Goal: Information Seeking & Learning: Check status

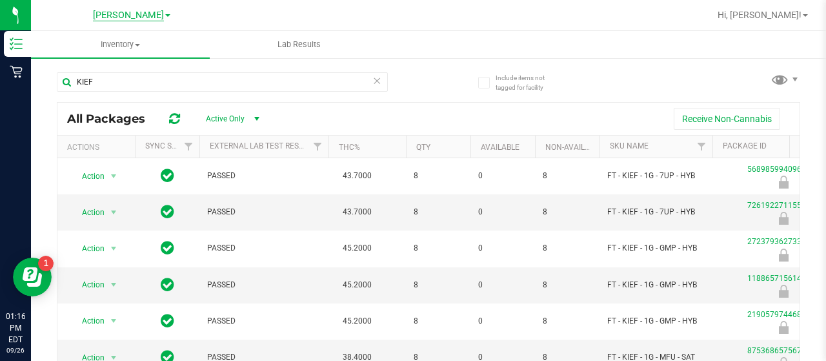
click at [117, 14] on span "[PERSON_NAME]" at bounding box center [128, 16] width 71 height 12
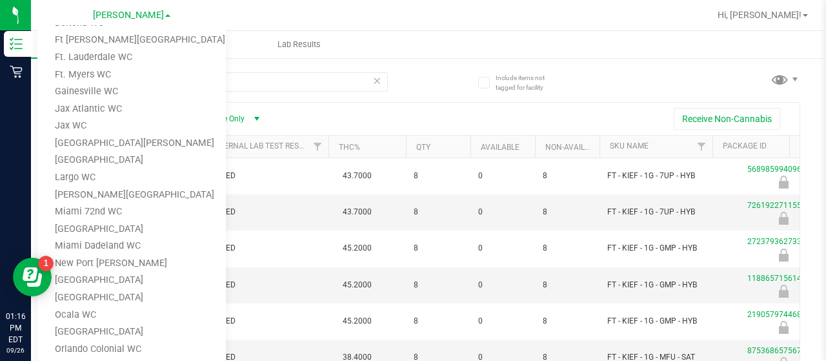
scroll to position [387, 0]
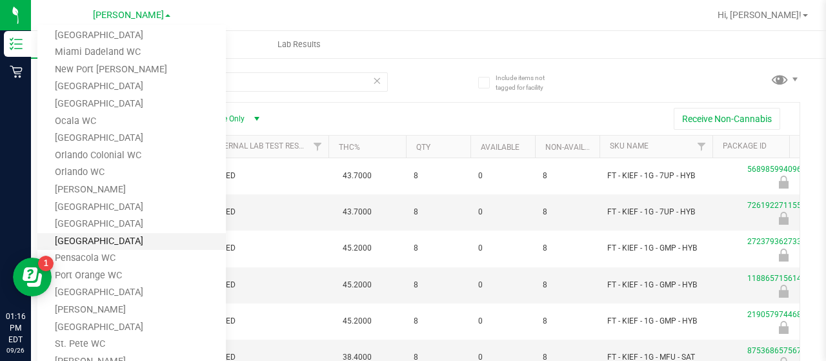
click at [85, 239] on link "Panama City WC" at bounding box center [131, 241] width 188 height 17
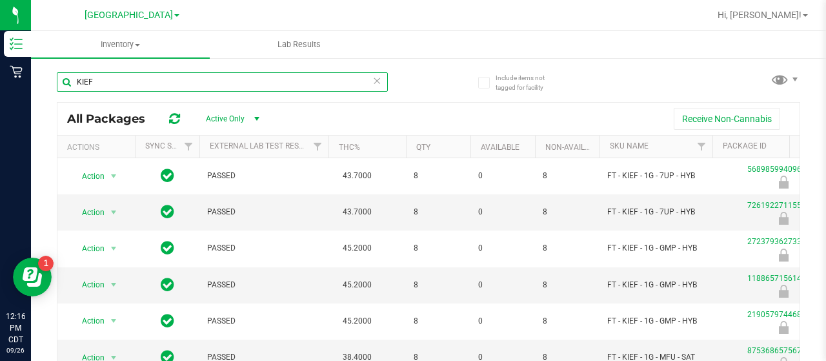
click at [187, 87] on input "KIEF" at bounding box center [222, 81] width 331 height 19
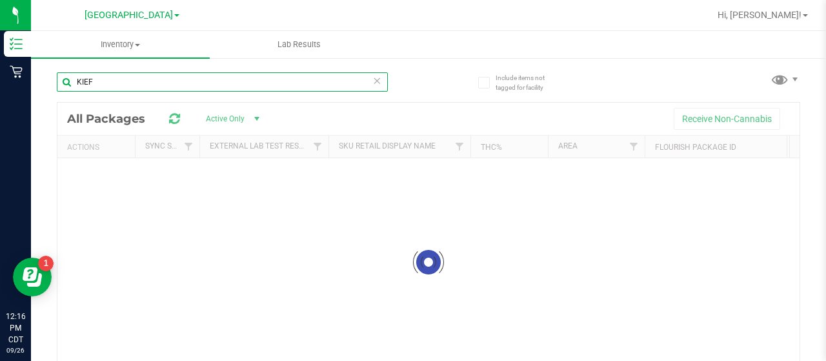
click at [187, 87] on input "KIEF" at bounding box center [222, 81] width 331 height 19
type input "K"
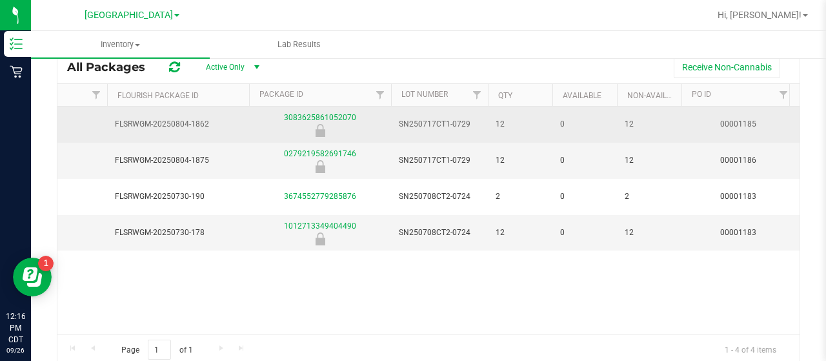
scroll to position [25, 0]
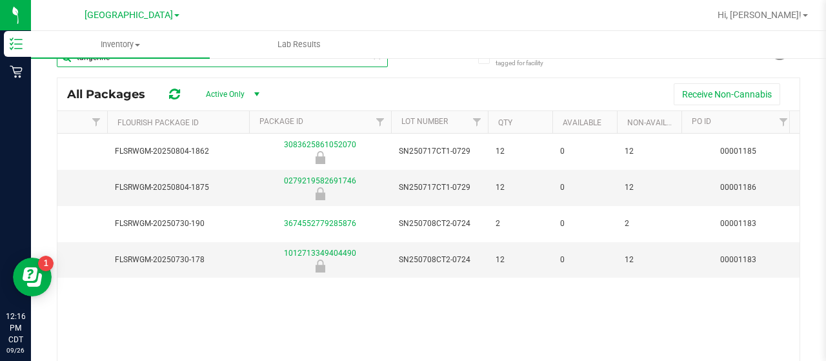
type input "tangerine"
click at [138, 15] on span "[GEOGRAPHIC_DATA]" at bounding box center [129, 16] width 88 height 12
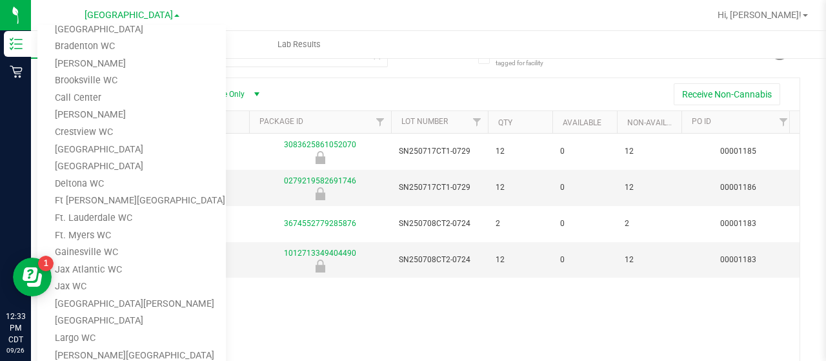
scroll to position [0, 0]
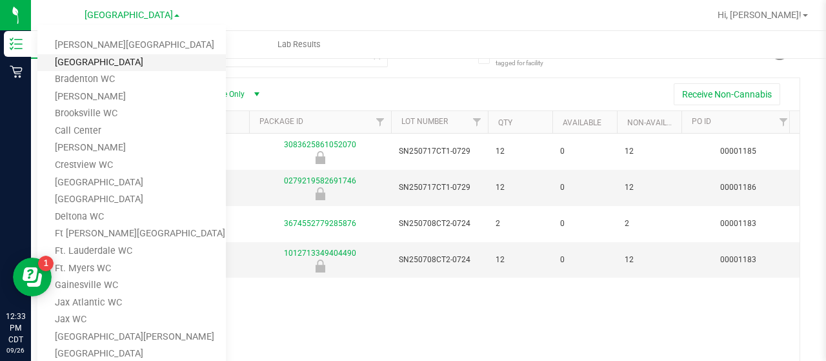
click at [103, 68] on link "[GEOGRAPHIC_DATA]" at bounding box center [131, 62] width 188 height 17
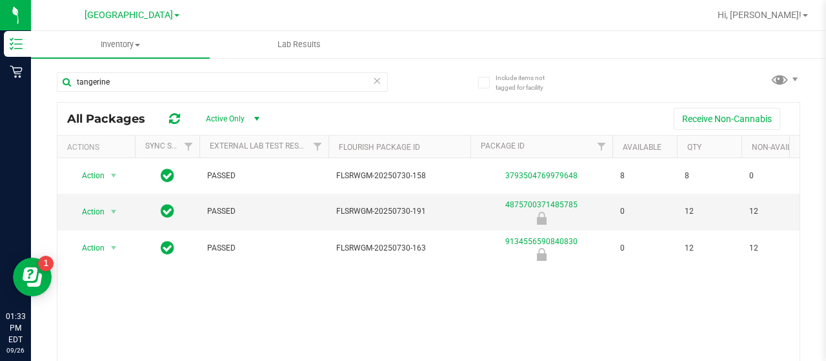
click at [372, 81] on icon at bounding box center [376, 79] width 9 height 15
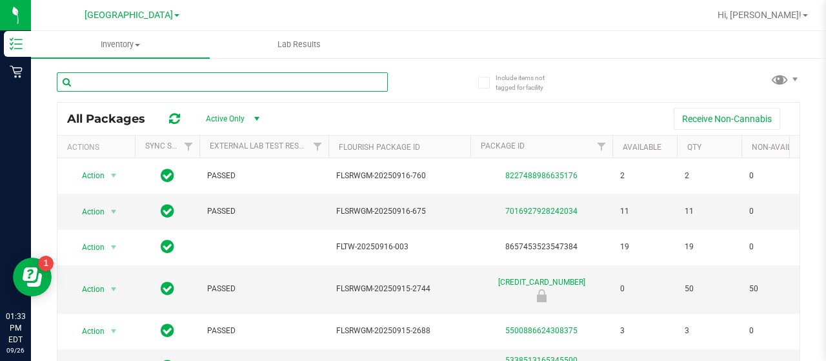
click at [370, 81] on input "text" at bounding box center [222, 81] width 331 height 19
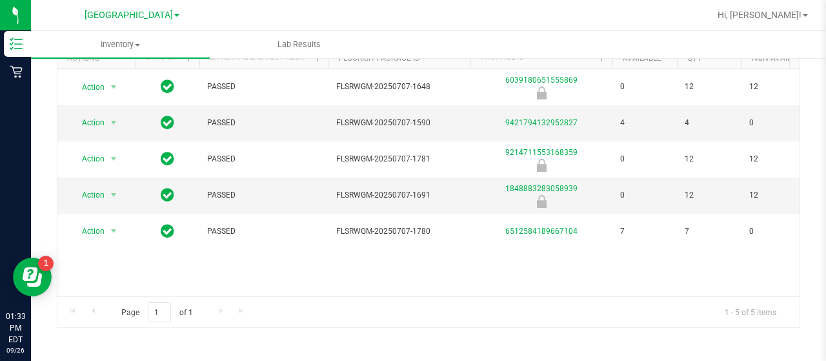
scroll to position [89, 0]
type input "amnesia"
drag, startPoint x: 274, startPoint y: 296, endPoint x: 432, endPoint y: 296, distance: 158.1
click at [432, 296] on div "Page 1 of 1 1 - 5 of 5 items" at bounding box center [428, 311] width 742 height 31
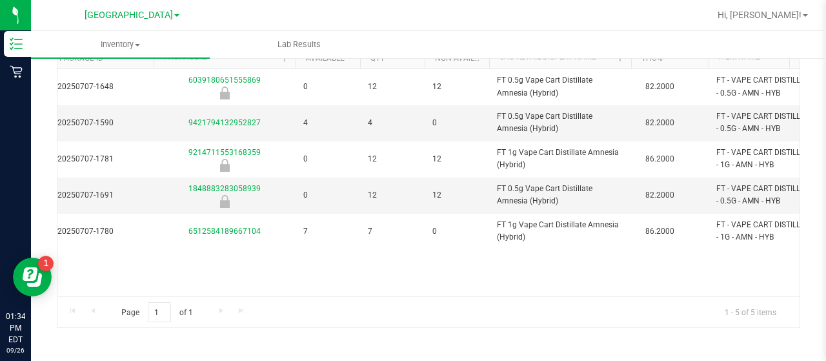
scroll to position [0, 318]
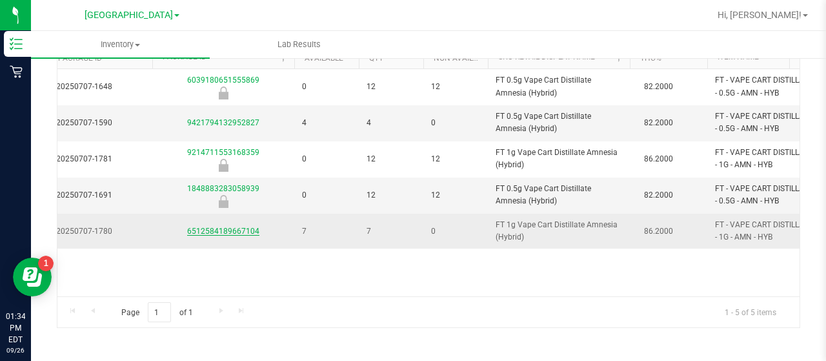
click at [201, 227] on link "6512584189667104" at bounding box center [223, 231] width 72 height 9
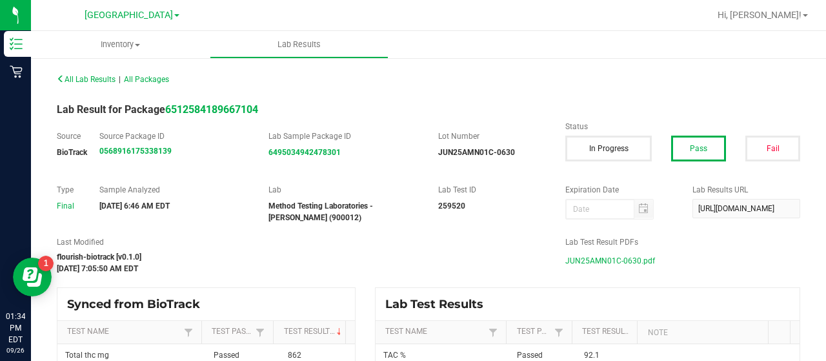
click at [569, 259] on span "JUN25AMN01C-0630.pdf" at bounding box center [610, 260] width 90 height 19
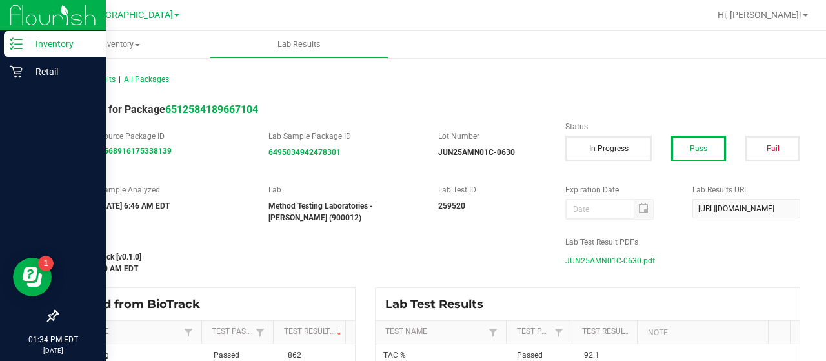
click at [17, 41] on icon at bounding box center [16, 43] width 13 height 13
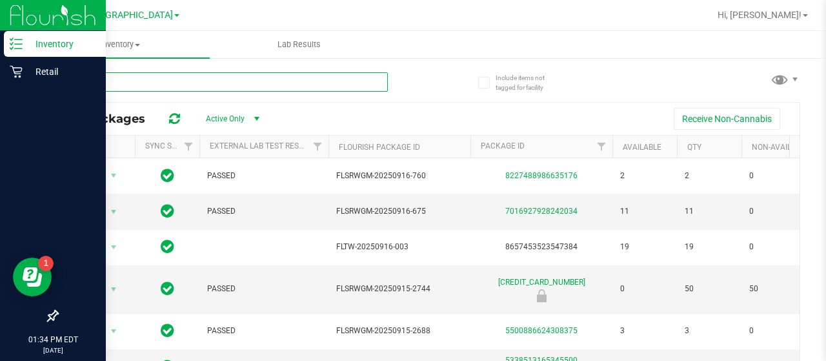
click at [124, 79] on input "text" at bounding box center [222, 81] width 331 height 19
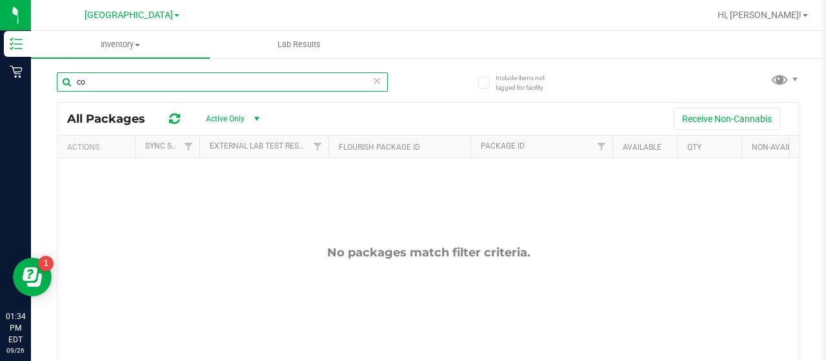
type input "c"
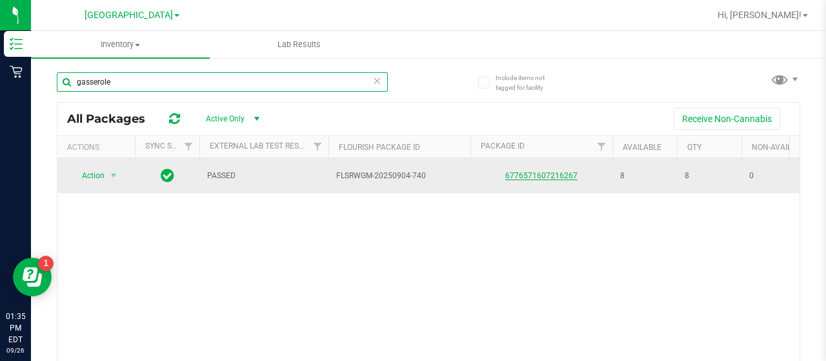
type input "gasserole"
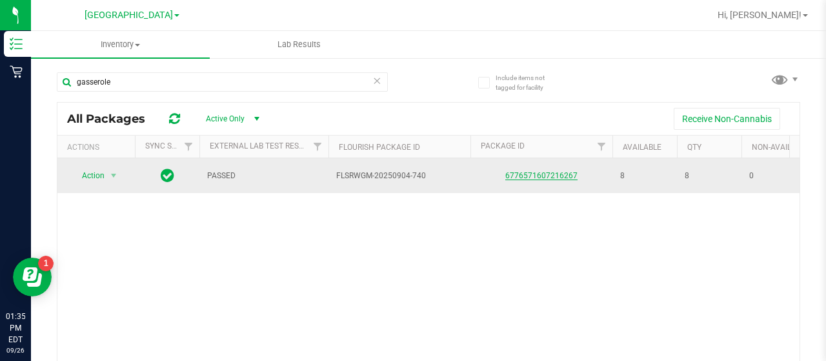
click at [534, 175] on link "6776571607216267" at bounding box center [541, 175] width 72 height 9
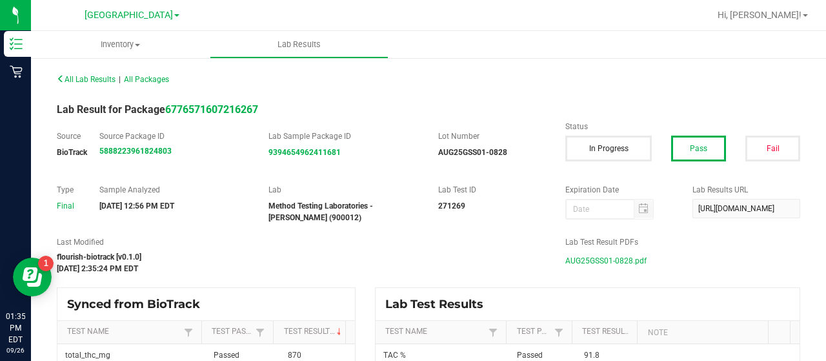
click at [577, 259] on span "AUG25GSS01-0828.pdf" at bounding box center [605, 260] width 81 height 19
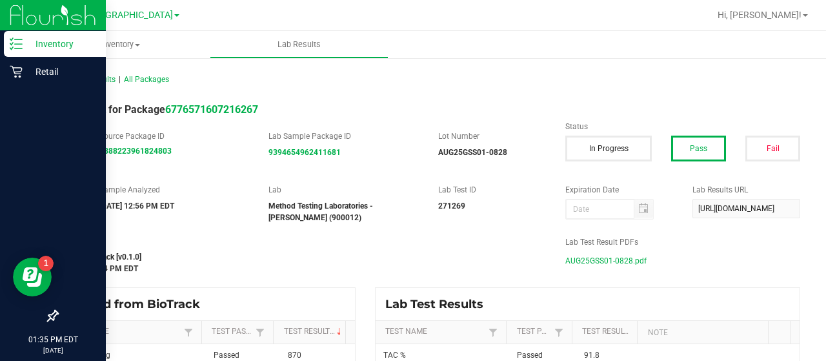
click at [10, 54] on div "Inventory" at bounding box center [55, 44] width 102 height 26
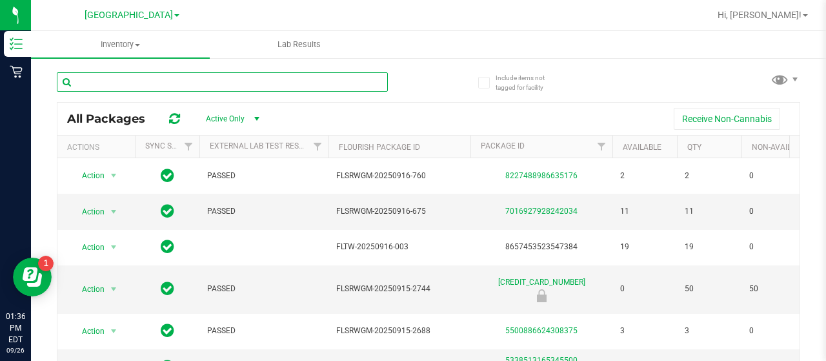
click at [108, 83] on input "text" at bounding box center [222, 81] width 331 height 19
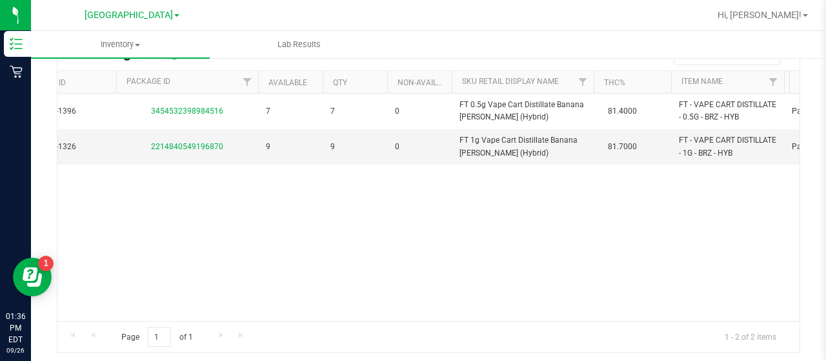
scroll to position [0, 351]
type input "brz"
click at [214, 145] on link "2214840549196870" at bounding box center [190, 146] width 72 height 9
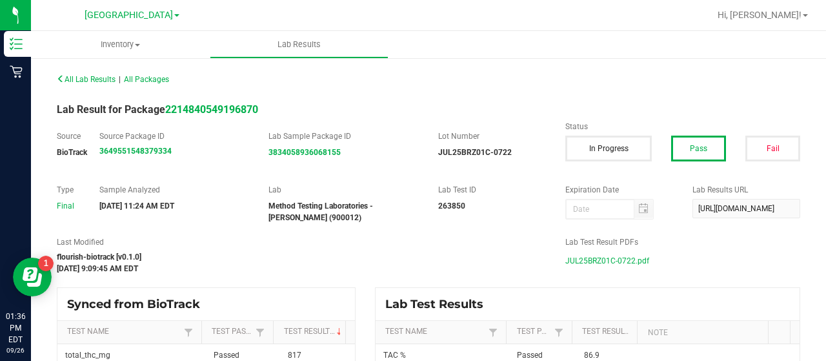
click at [614, 263] on span "JUL25BRZ01C-0722.pdf" at bounding box center [607, 260] width 84 height 19
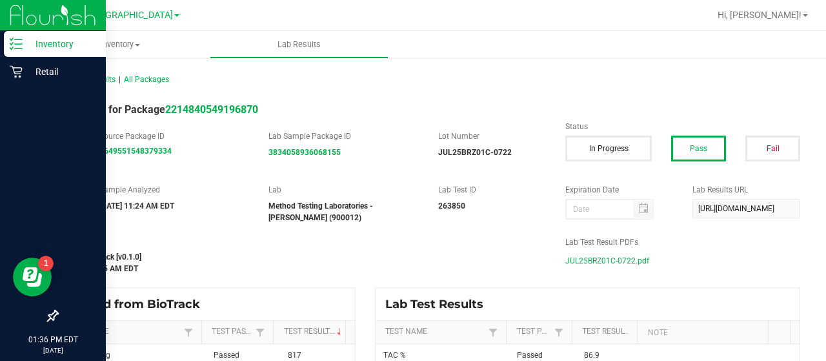
click at [26, 43] on p "Inventory" at bounding box center [61, 43] width 77 height 15
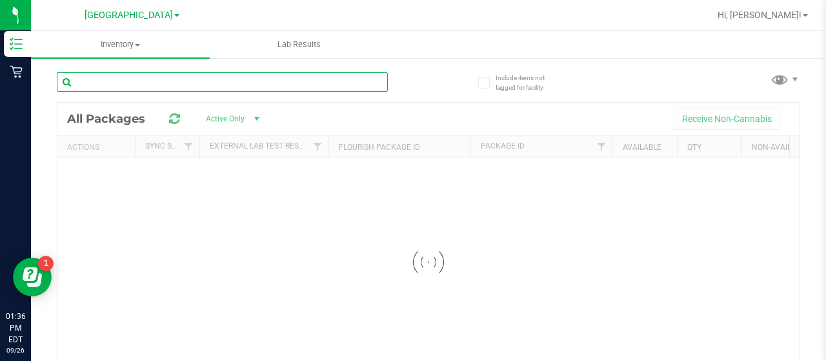
click at [126, 81] on input "text" at bounding box center [222, 81] width 331 height 19
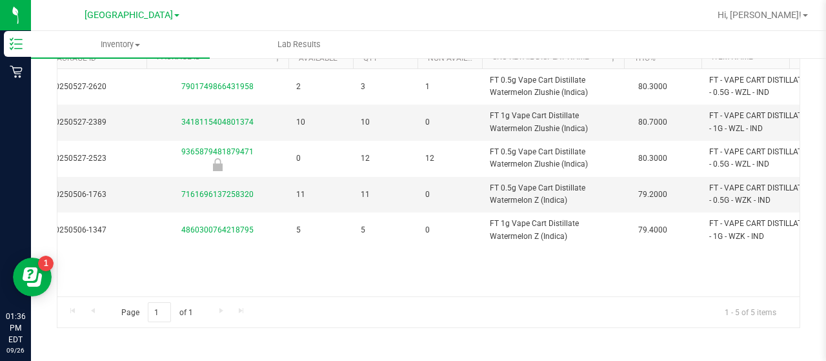
scroll to position [0, 323]
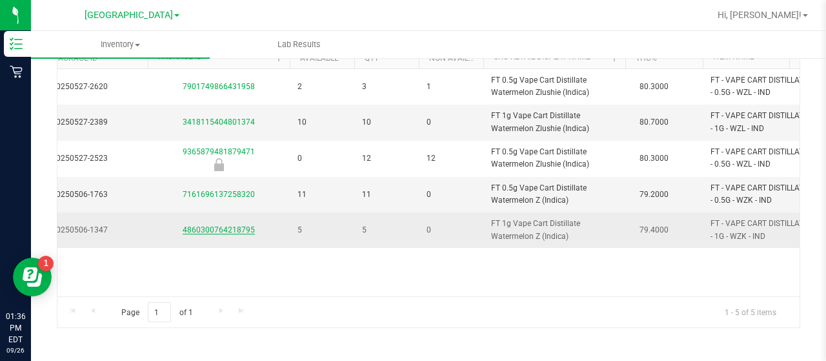
type input "watermelon z"
click at [239, 225] on link "4860300764218795" at bounding box center [219, 229] width 72 height 9
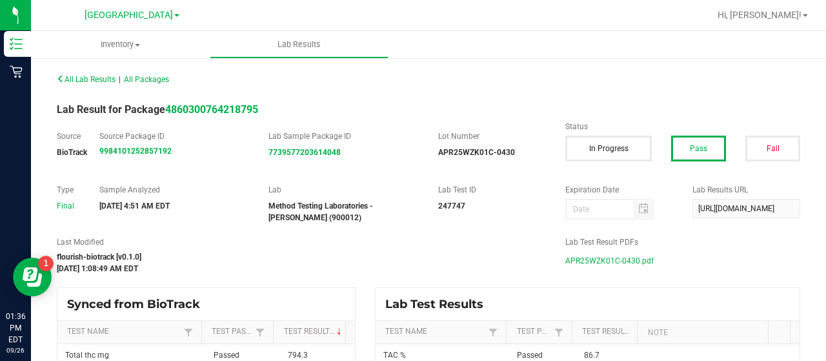
click at [579, 259] on span "APR25WZK01C-0430.pdf" at bounding box center [609, 260] width 88 height 19
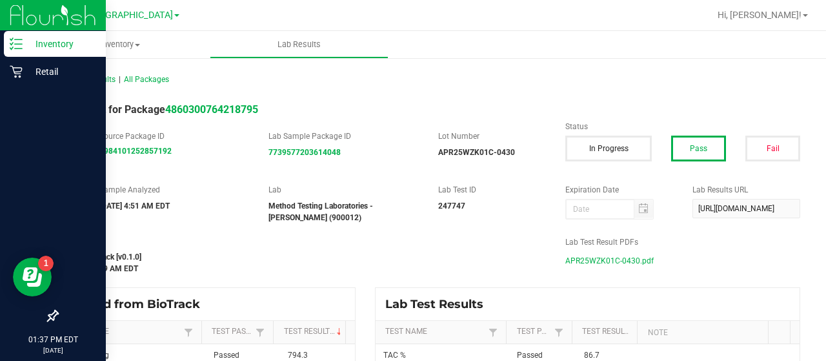
click at [26, 50] on p "Inventory" at bounding box center [61, 43] width 77 height 15
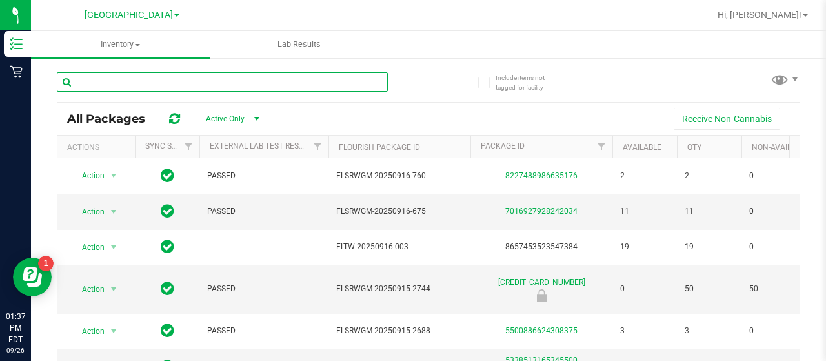
click at [123, 87] on input "text" at bounding box center [222, 81] width 331 height 19
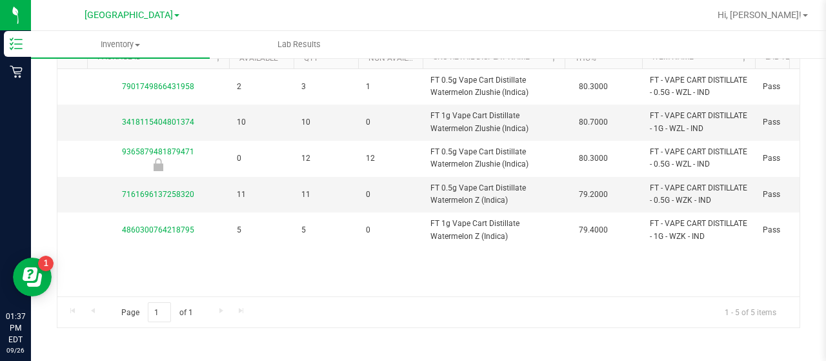
scroll to position [0, 379]
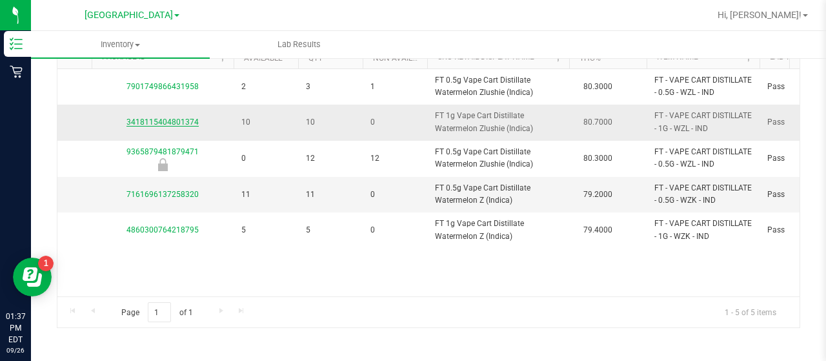
type input "watermelon z"
click at [188, 120] on link "3418115404801374" at bounding box center [163, 121] width 72 height 9
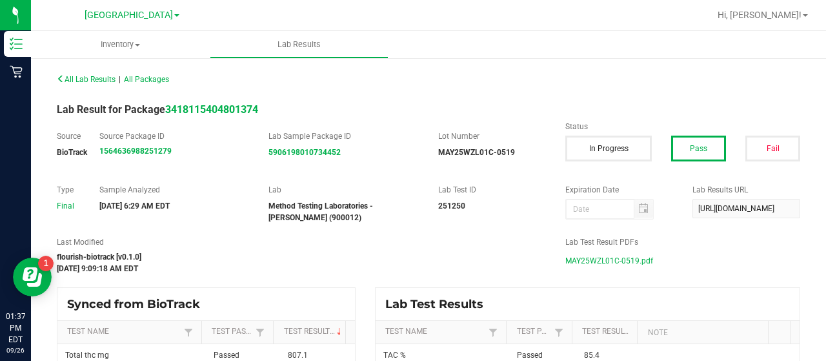
click at [606, 261] on span "MAY25WZL01C-0519.pdf" at bounding box center [609, 260] width 88 height 19
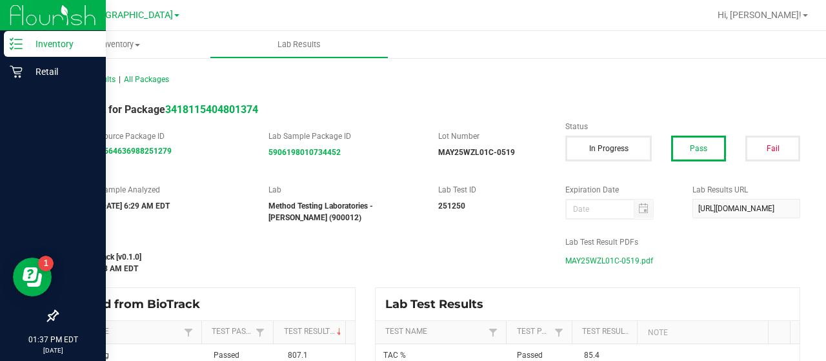
click at [15, 39] on line at bounding box center [18, 39] width 7 height 0
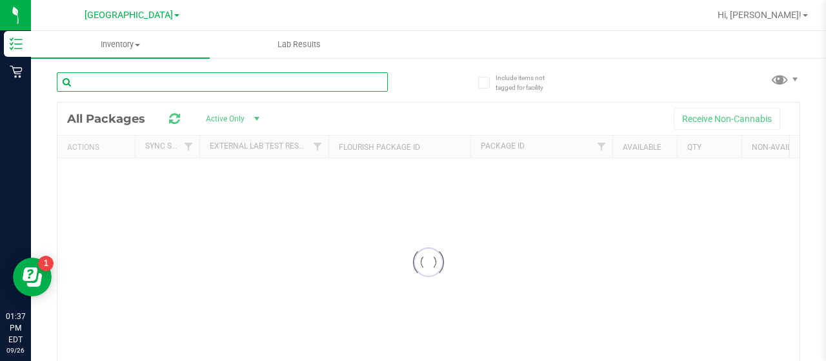
click at [143, 81] on input "text" at bounding box center [222, 81] width 331 height 19
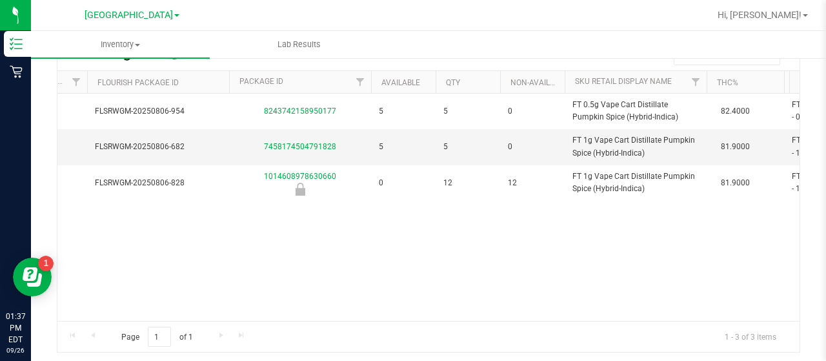
scroll to position [0, 247]
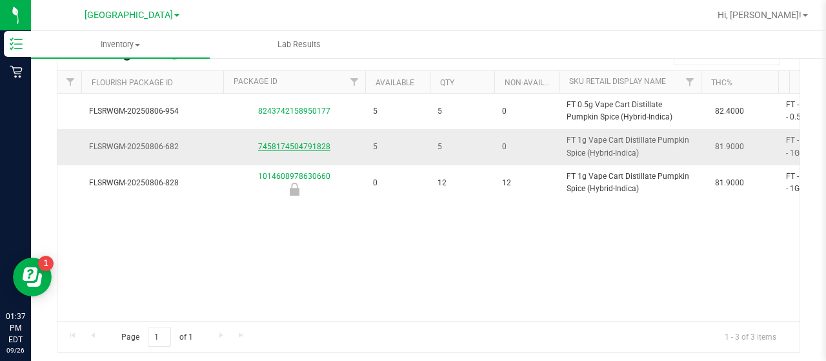
type input "pkn"
click at [283, 142] on link "7458174504791828" at bounding box center [294, 146] width 72 height 9
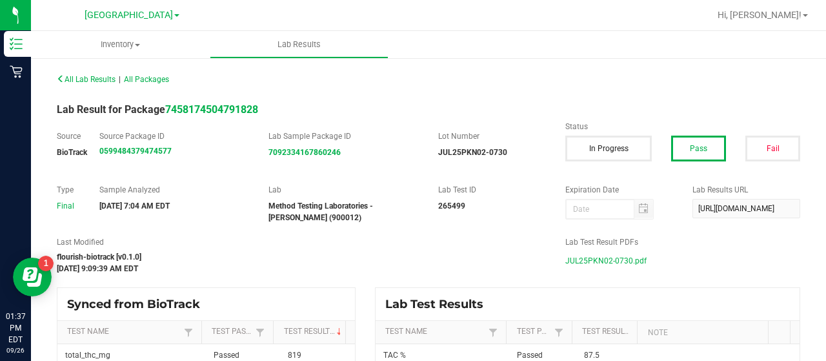
click at [575, 259] on span "JUL25PKN02-0730.pdf" at bounding box center [605, 260] width 81 height 19
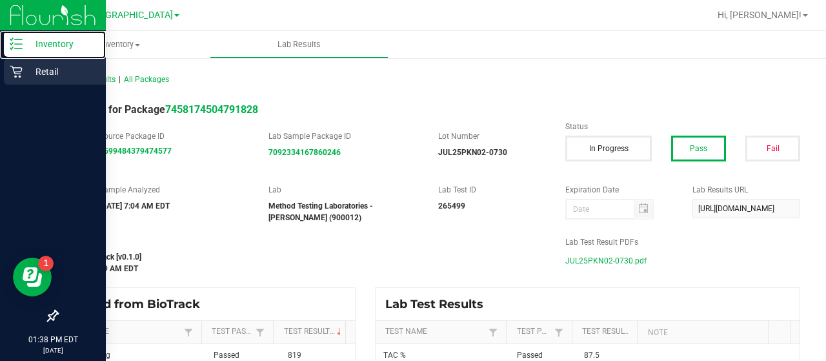
click at [19, 44] on line at bounding box center [18, 44] width 7 height 0
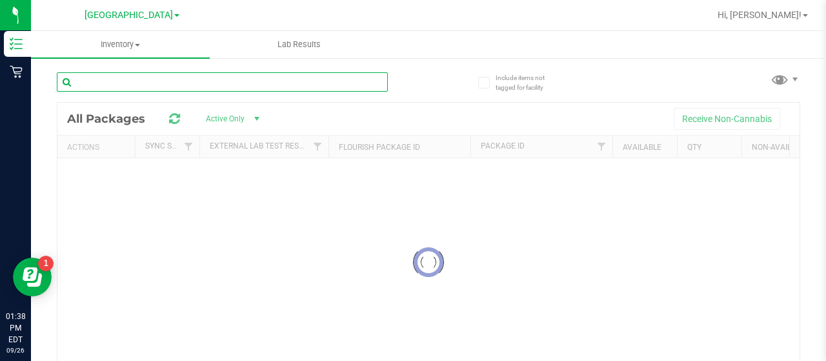
click at [196, 81] on input "text" at bounding box center [222, 81] width 331 height 19
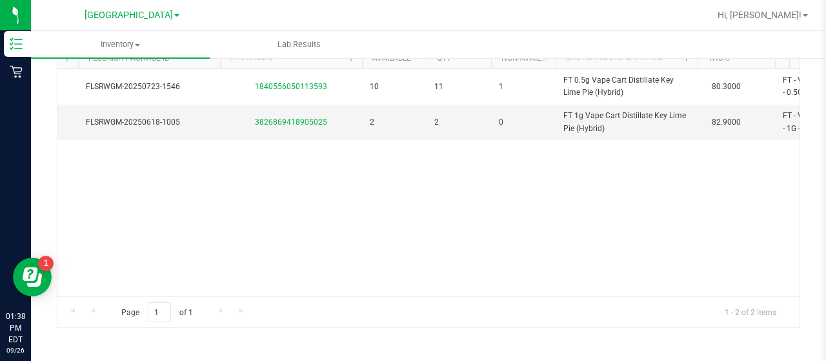
scroll to position [0, 256]
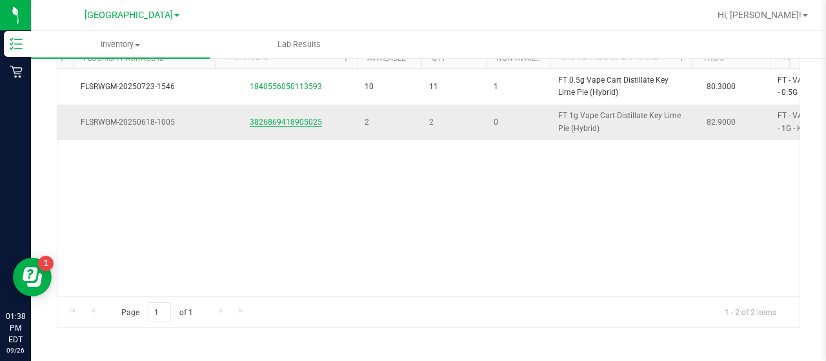
type input "key lime pie"
click at [312, 122] on link "3826869418905025" at bounding box center [286, 121] width 72 height 9
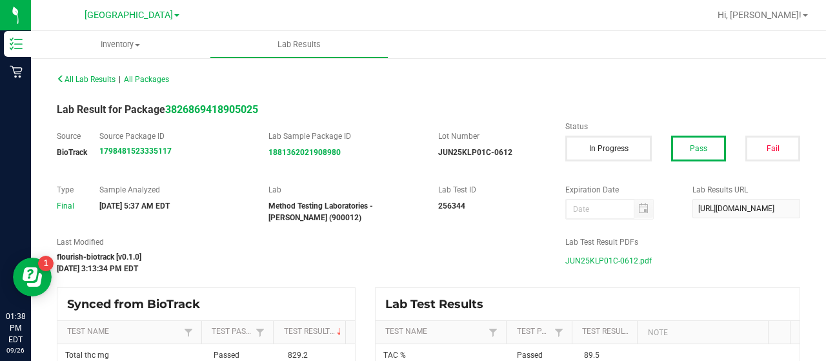
click at [571, 261] on span "JUN25KLP01C-0612.pdf" at bounding box center [608, 260] width 86 height 19
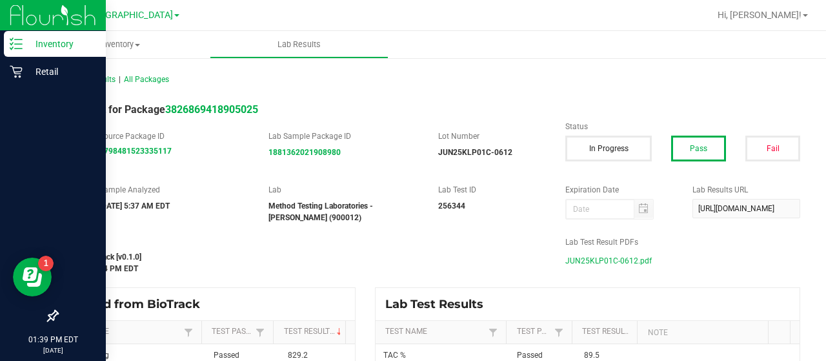
click at [10, 55] on div "Inventory" at bounding box center [55, 44] width 102 height 26
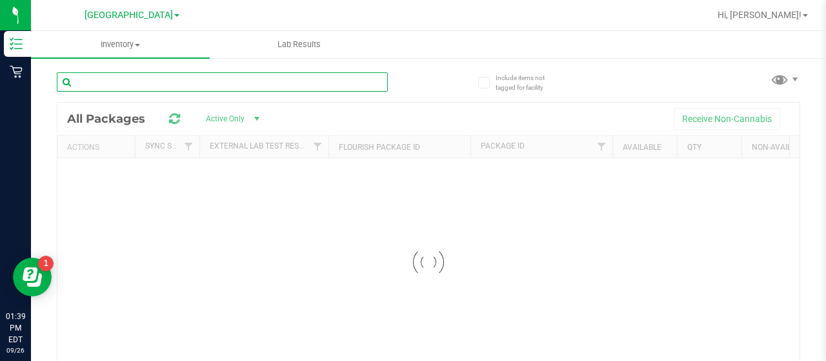
click at [153, 81] on input "text" at bounding box center [222, 81] width 331 height 19
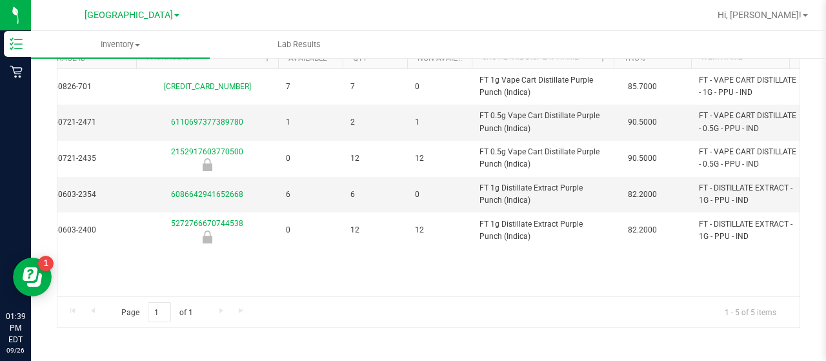
scroll to position [0, 333]
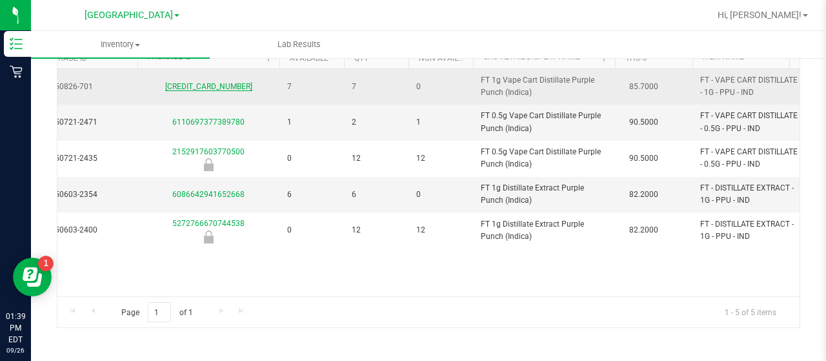
type input "ppu"
click at [219, 83] on link "4486319010679610" at bounding box center [208, 86] width 87 height 9
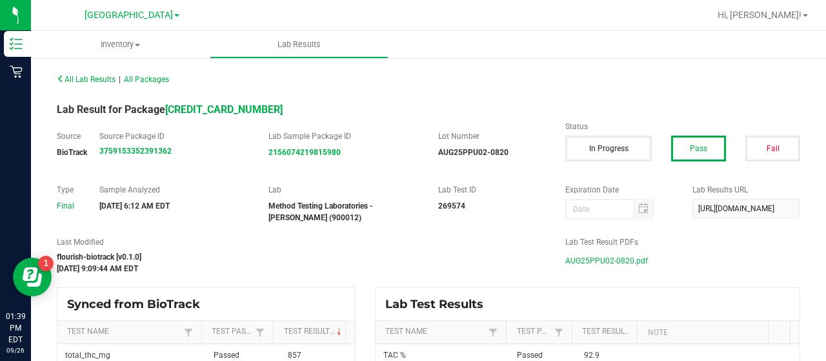
click at [578, 258] on span "AUG25PPU02-0820.pdf" at bounding box center [606, 260] width 83 height 19
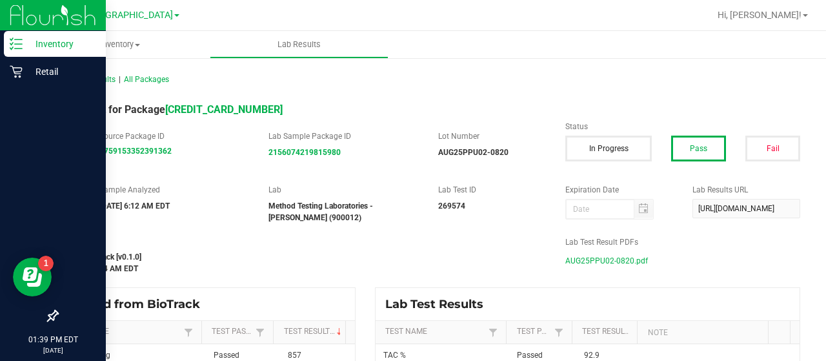
click at [19, 51] on div "Inventory" at bounding box center [55, 44] width 102 height 26
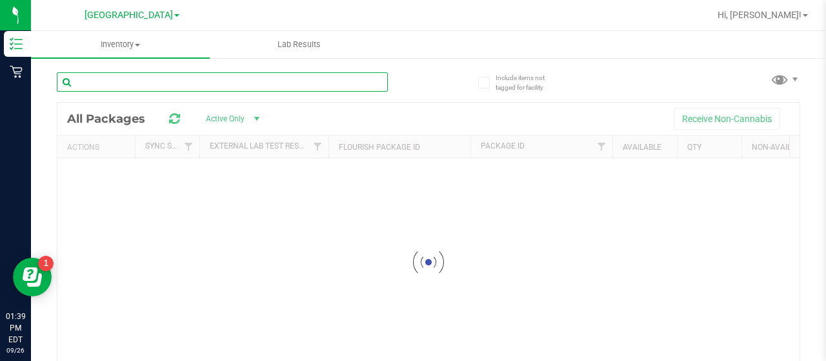
click at [160, 85] on div "Inventory All packages All inventory Waste log Lab Results Include items not ta…" at bounding box center [428, 196] width 795 height 330
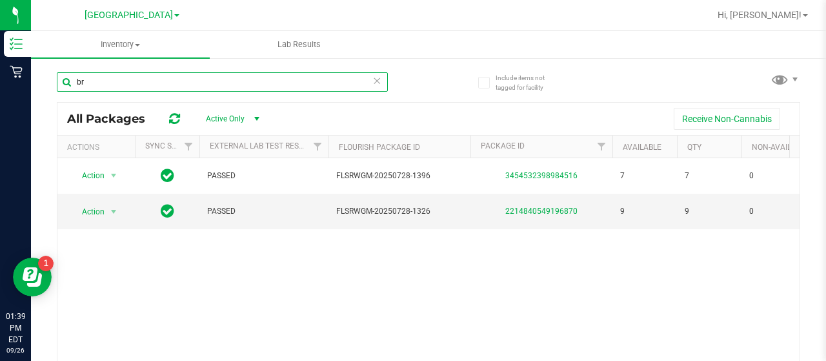
type input "b"
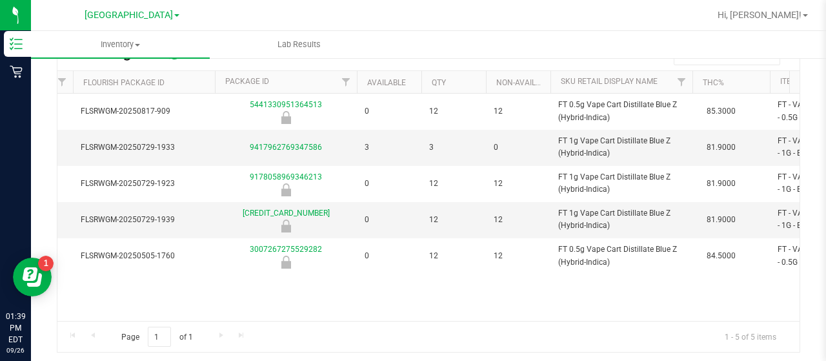
scroll to position [0, 311]
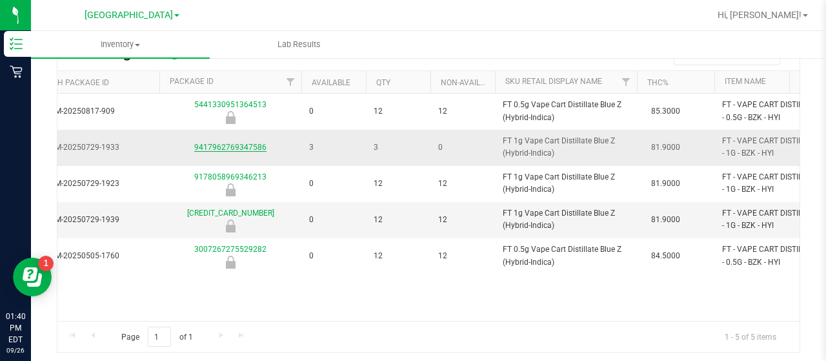
type input "bzk"
click at [222, 147] on link "9417962769347586" at bounding box center [230, 147] width 72 height 9
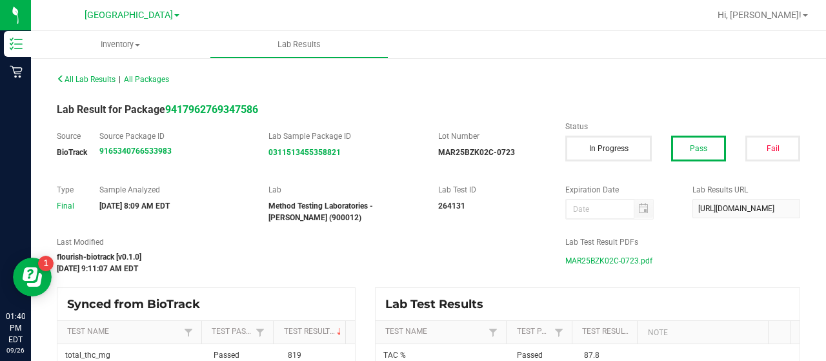
click at [574, 256] on span "MAR25BZK02C-0723.pdf" at bounding box center [608, 260] width 87 height 19
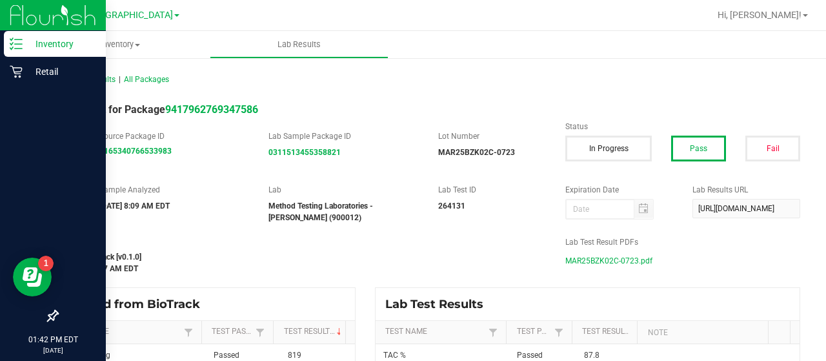
click at [30, 50] on p "Inventory" at bounding box center [61, 43] width 77 height 15
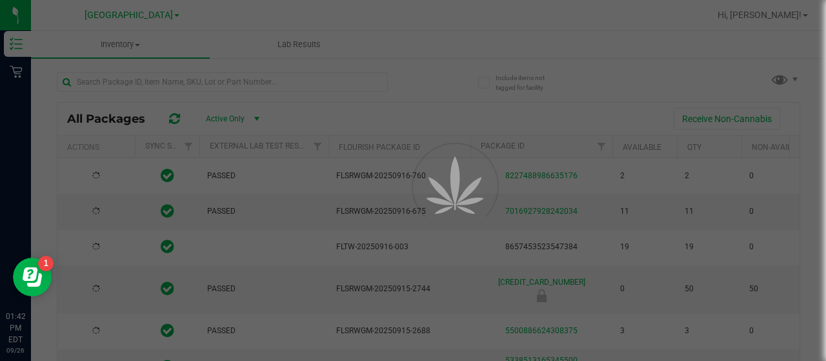
type input "2026-03-16"
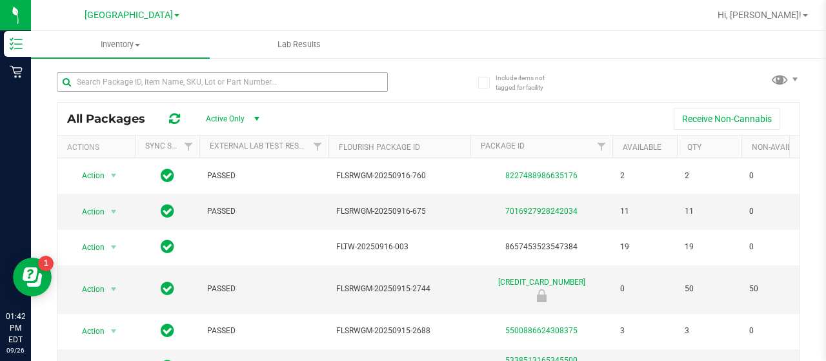
drag, startPoint x: 49, startPoint y: 125, endPoint x: 132, endPoint y: 85, distance: 92.1
click at [49, 125] on div "Include items not tagged for facility All Packages Active Only Active Only Lab …" at bounding box center [428, 254] width 795 height 394
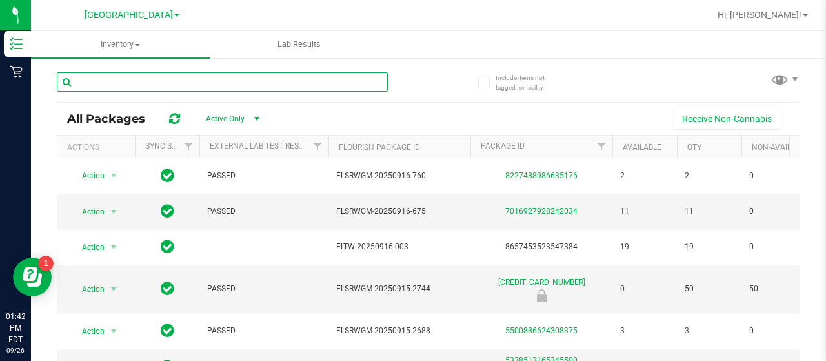
click at [132, 81] on input "text" at bounding box center [222, 81] width 331 height 19
type input "grape"
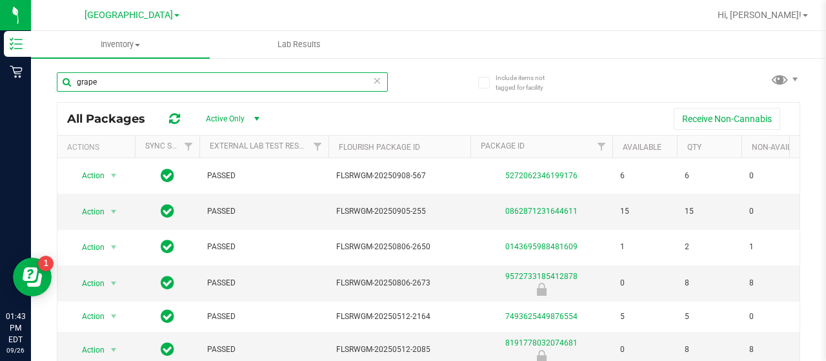
drag, startPoint x: 128, startPoint y: 89, endPoint x: 74, endPoint y: 83, distance: 54.5
click at [74, 83] on input "grape" at bounding box center [222, 81] width 331 height 19
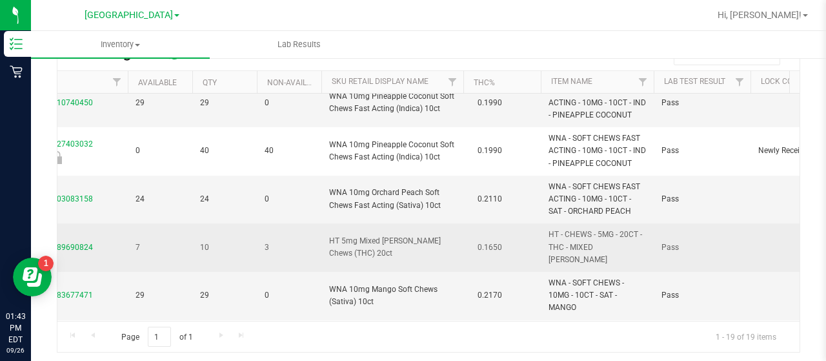
scroll to position [0, 485]
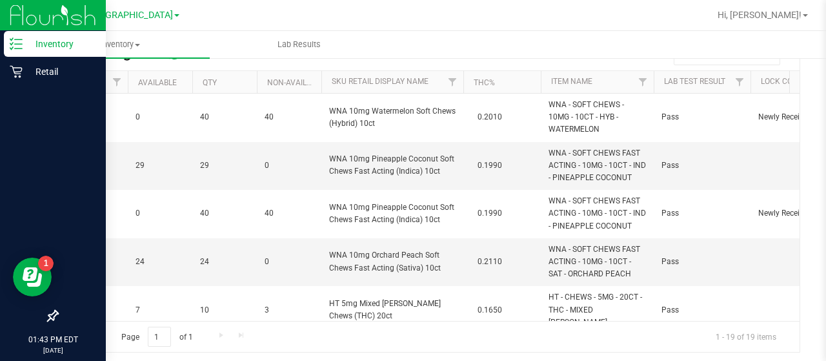
type input "chew"
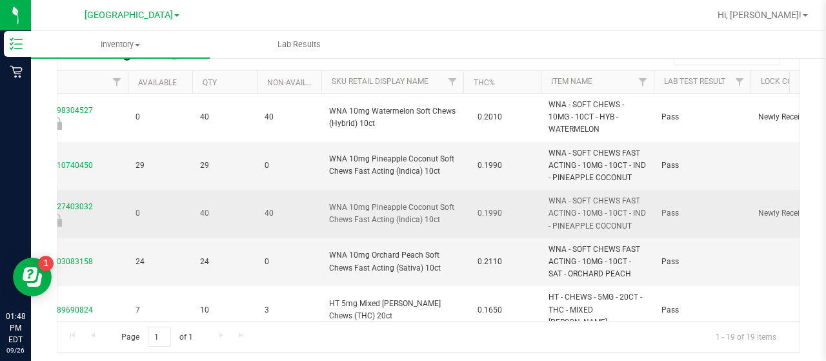
scroll to position [0, 0]
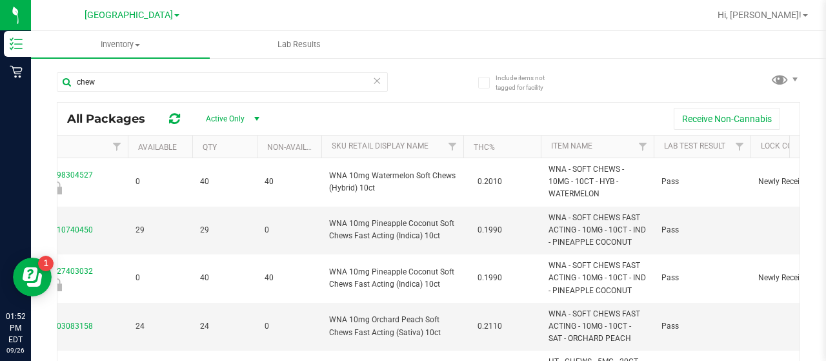
click at [372, 83] on icon at bounding box center [376, 79] width 9 height 15
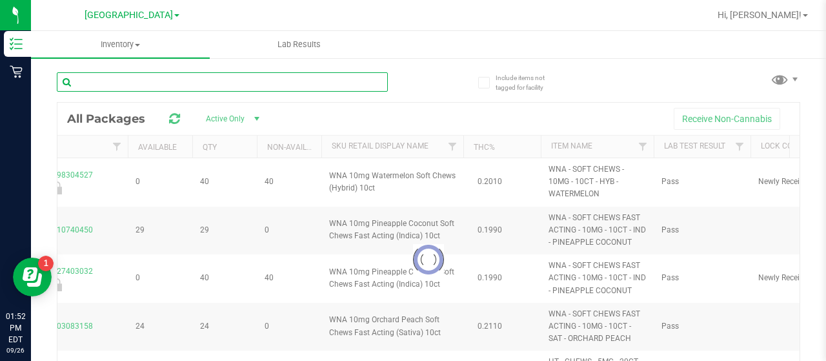
click at [339, 81] on input "text" at bounding box center [222, 81] width 331 height 19
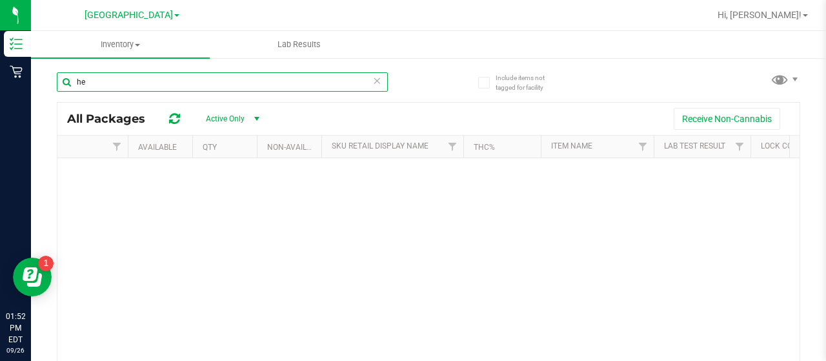
type input "h"
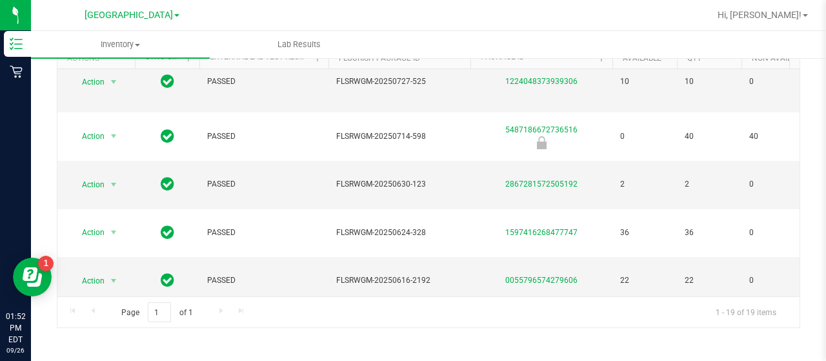
type input "chews"
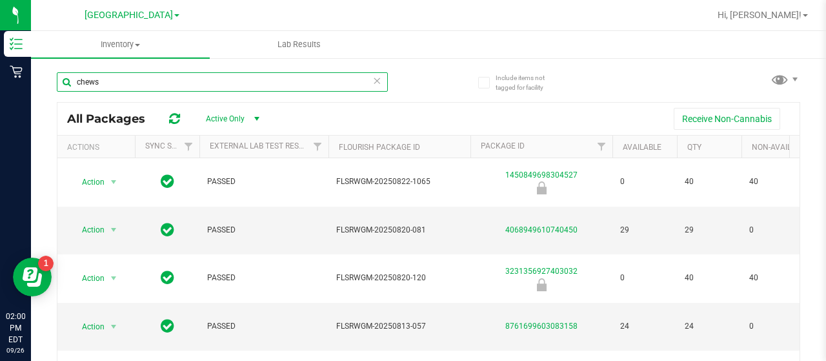
click at [307, 88] on input "chews" at bounding box center [222, 81] width 331 height 19
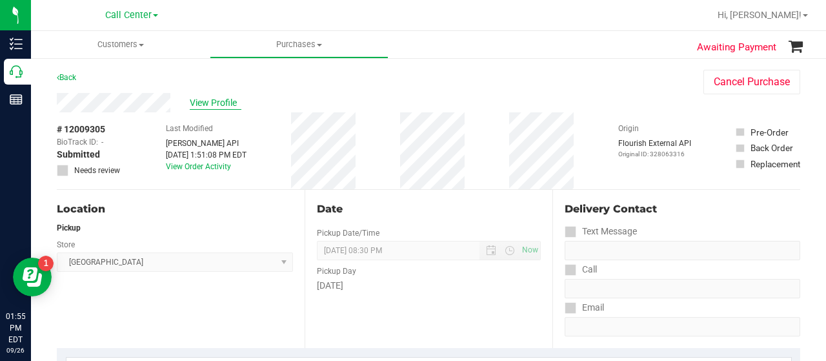
click at [210, 100] on span "View Profile" at bounding box center [216, 103] width 52 height 14
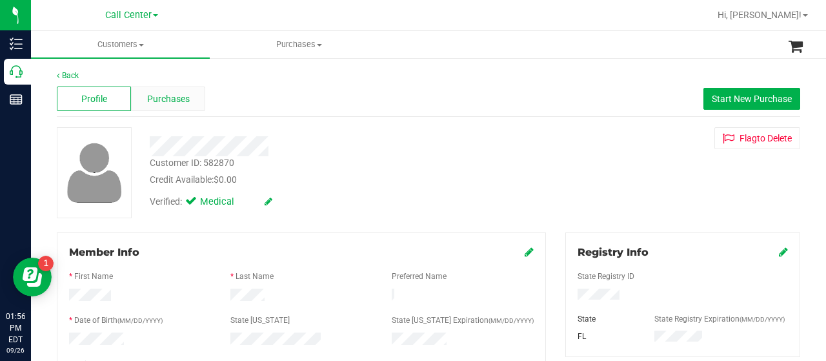
click at [186, 106] on div "Purchases" at bounding box center [168, 98] width 74 height 25
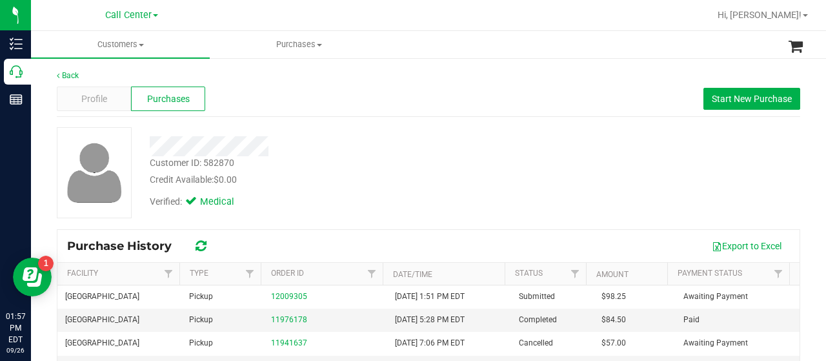
scroll to position [65, 0]
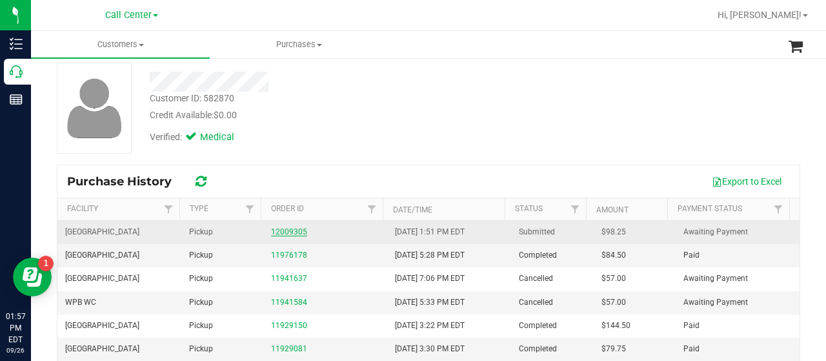
click at [281, 234] on link "12009305" at bounding box center [289, 231] width 36 height 9
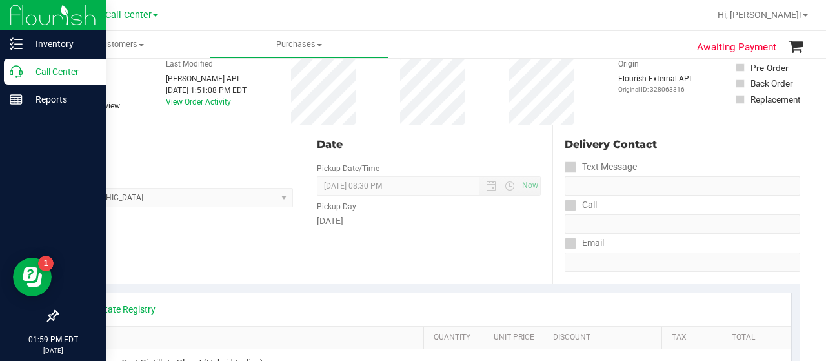
click at [40, 74] on p "Call Center" at bounding box center [61, 71] width 77 height 15
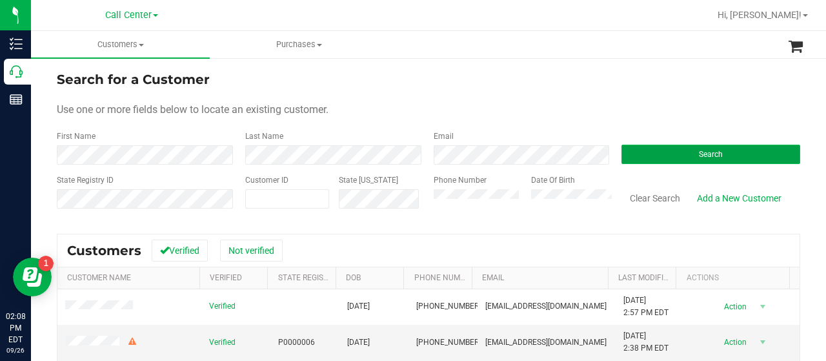
click at [660, 153] on button "Search" at bounding box center [711, 154] width 179 height 19
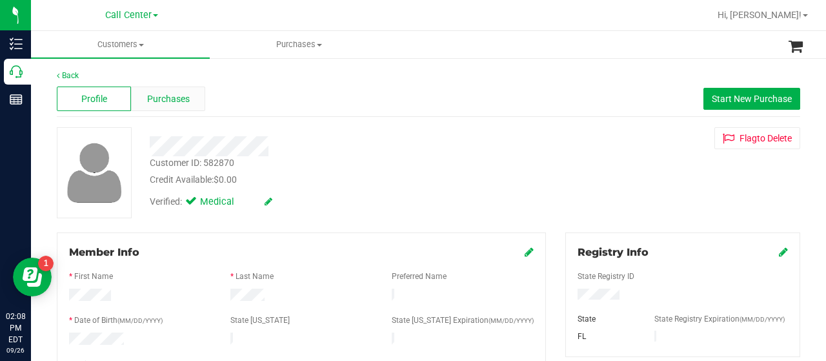
click at [165, 90] on div "Purchases" at bounding box center [168, 98] width 74 height 25
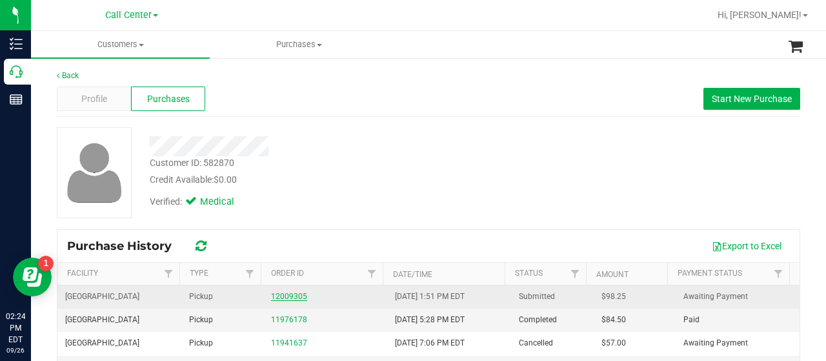
click at [281, 294] on link "12009305" at bounding box center [289, 296] width 36 height 9
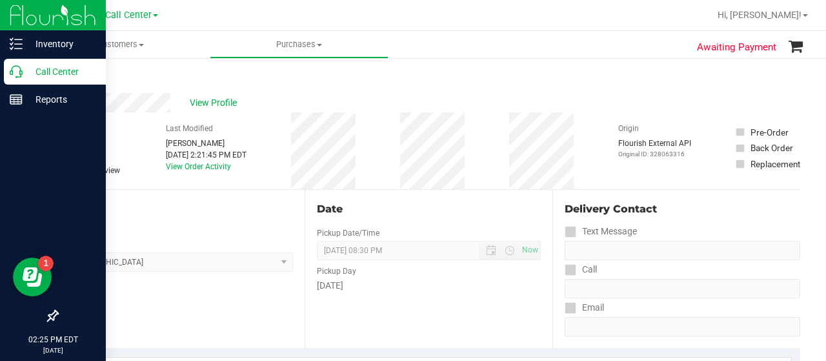
click at [28, 70] on p "Call Center" at bounding box center [61, 71] width 77 height 15
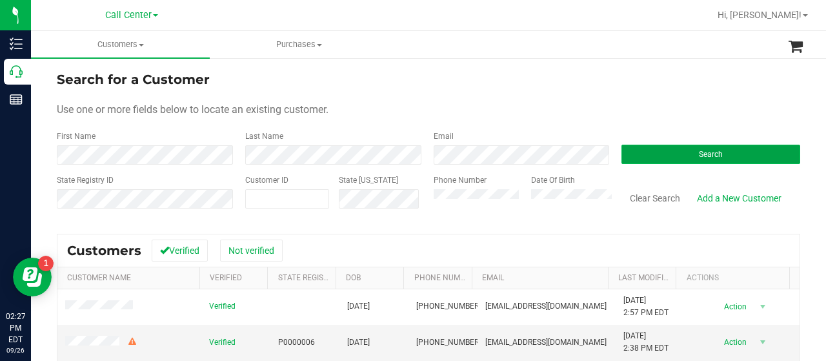
click at [648, 162] on button "Search" at bounding box center [711, 154] width 179 height 19
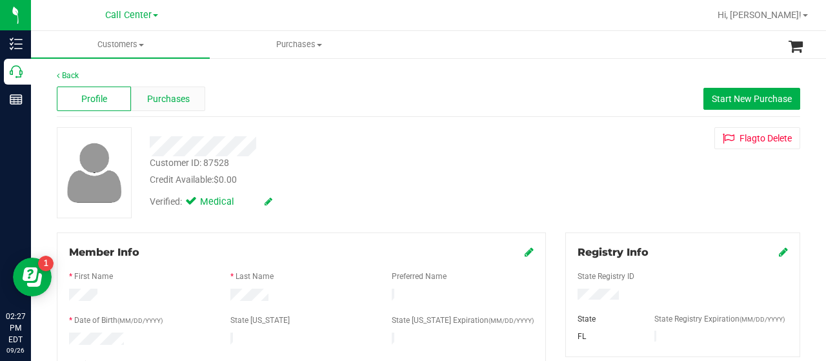
click at [155, 96] on span "Purchases" at bounding box center [168, 99] width 43 height 14
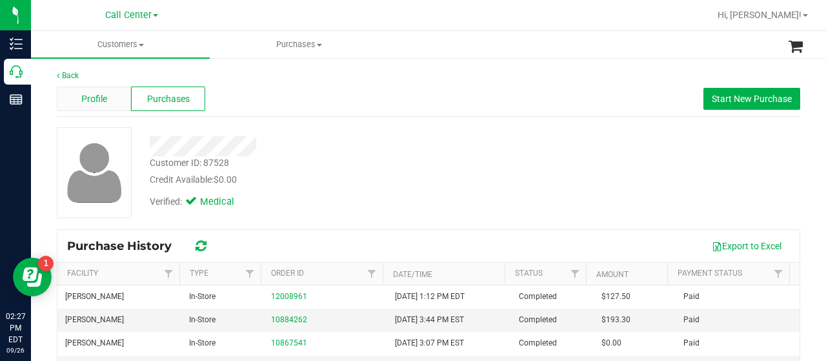
click at [95, 103] on span "Profile" at bounding box center [94, 99] width 26 height 14
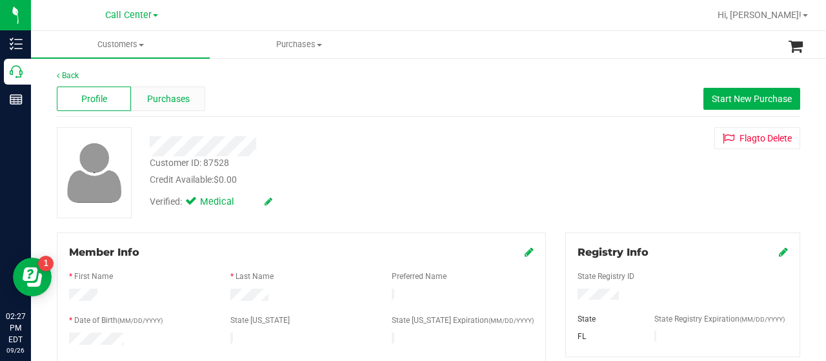
click at [186, 96] on span "Purchases" at bounding box center [168, 99] width 43 height 14
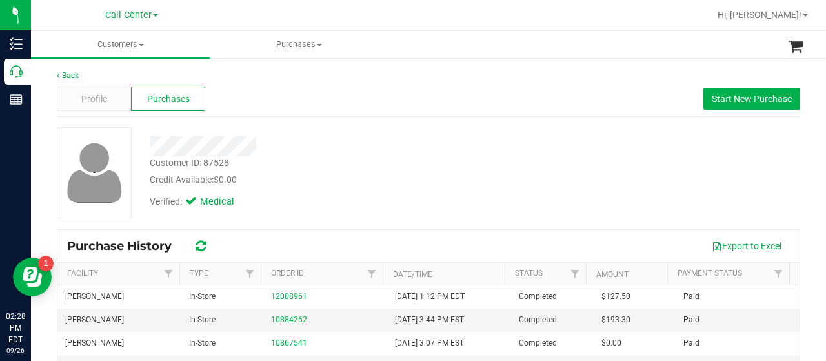
click at [39, 166] on div "Back Profile Purchases Start New Purchase Customer ID: 87528 Credit Available: …" at bounding box center [428, 307] width 795 height 500
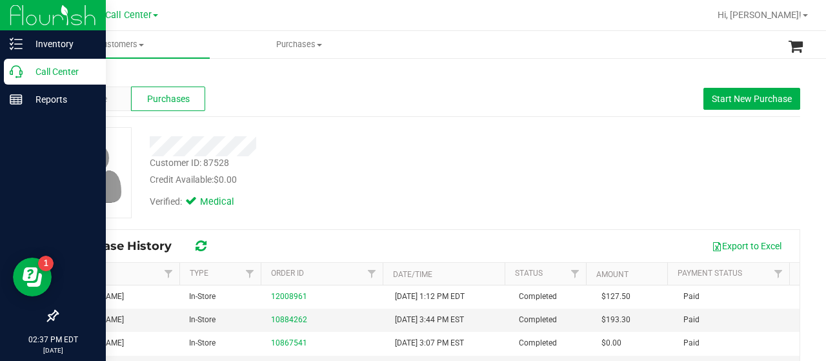
click at [14, 70] on icon at bounding box center [16, 71] width 13 height 13
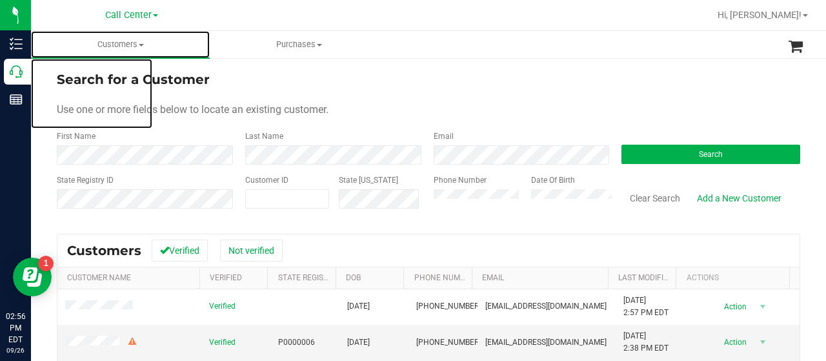
click at [41, 34] on uib-tab-heading "Customers All customers Add a new customer All physicians" at bounding box center [120, 44] width 179 height 27
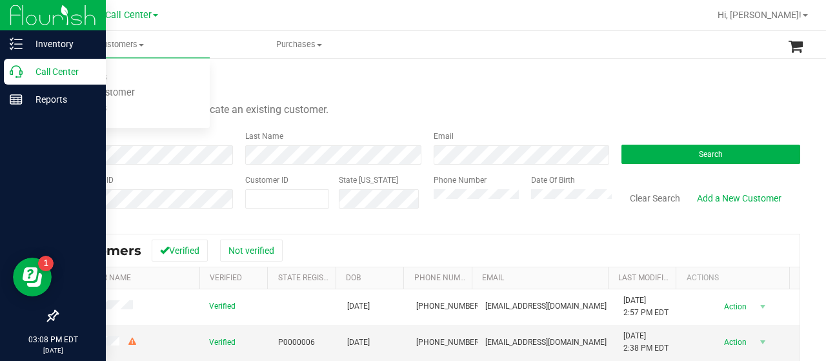
drag, startPoint x: 16, startPoint y: 68, endPoint x: 30, endPoint y: 67, distance: 13.6
click at [16, 68] on icon at bounding box center [16, 71] width 13 height 13
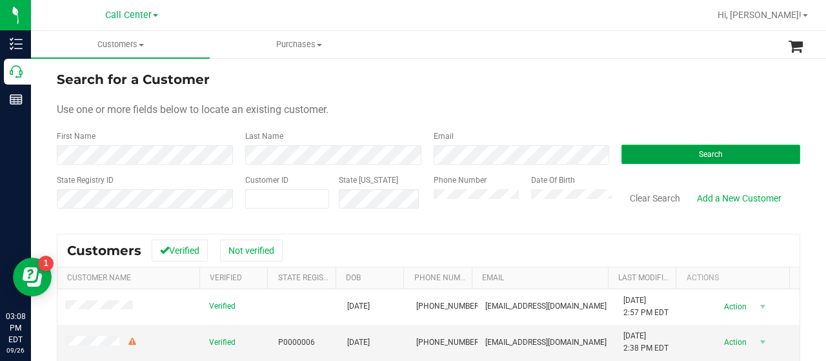
click at [649, 157] on button "Search" at bounding box center [711, 154] width 179 height 19
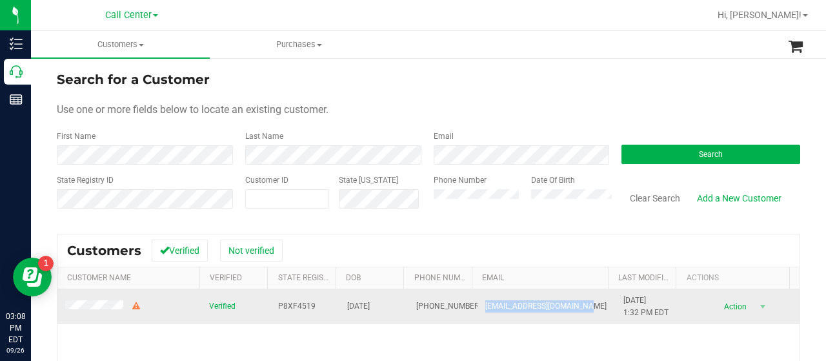
drag, startPoint x: 469, startPoint y: 308, endPoint x: 568, endPoint y: 310, distance: 99.4
click at [568, 310] on td "[EMAIL_ADDRESS][DOMAIN_NAME]" at bounding box center [547, 306] width 138 height 35
copy span "[EMAIL_ADDRESS][DOMAIN_NAME]"
drag, startPoint x: 270, startPoint y: 304, endPoint x: 318, endPoint y: 309, distance: 48.7
click at [318, 309] on td "P8XF4519" at bounding box center [304, 306] width 69 height 35
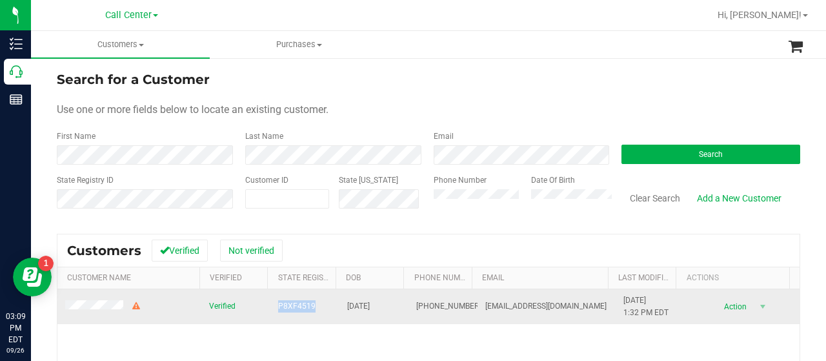
copy span "P8XF4519"
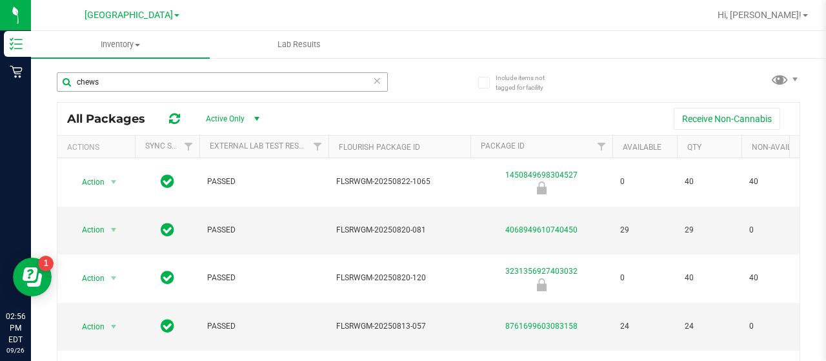
click at [270, 90] on input "chews" at bounding box center [222, 81] width 331 height 19
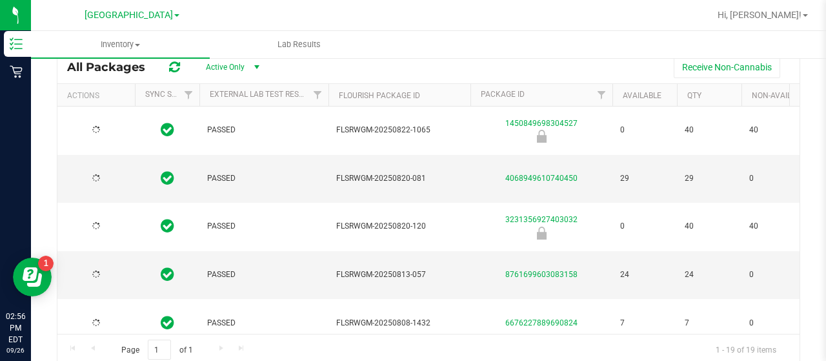
click at [318, 316] on div "PASSED FLSRWGM-20250822-1065 1450849698304527 0 40 40 WNA 10mg Watermelon Soft …" at bounding box center [428, 220] width 742 height 227
type input "2026-08-04"
type input "2026-08-12"
type input "2026-08-06"
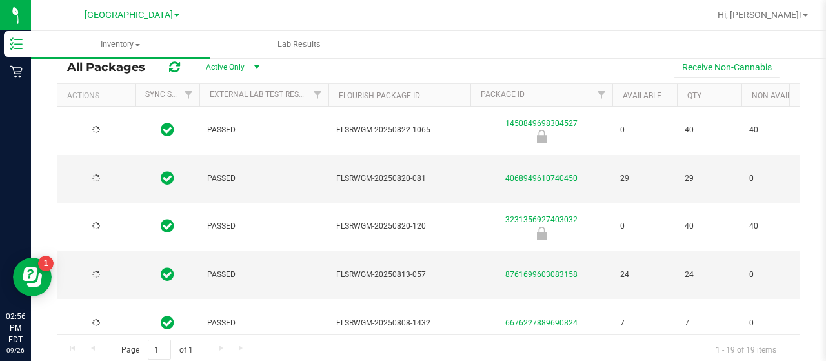
type input "2026-02-01"
type input "2026-07-30"
type input "2026-07-28"
type input "2026-01-18"
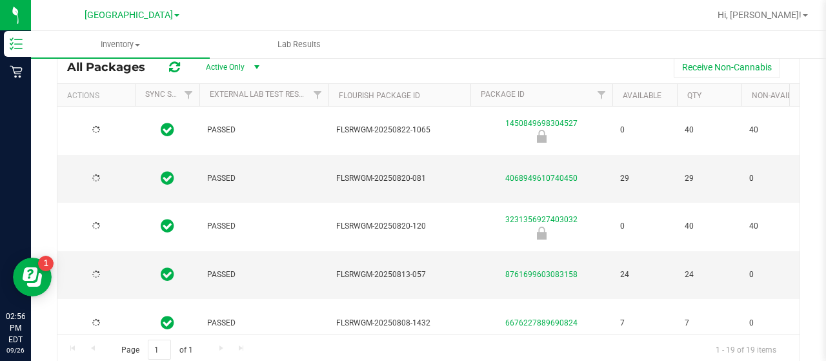
type input "2026-01-18"
type input "2026-07-21"
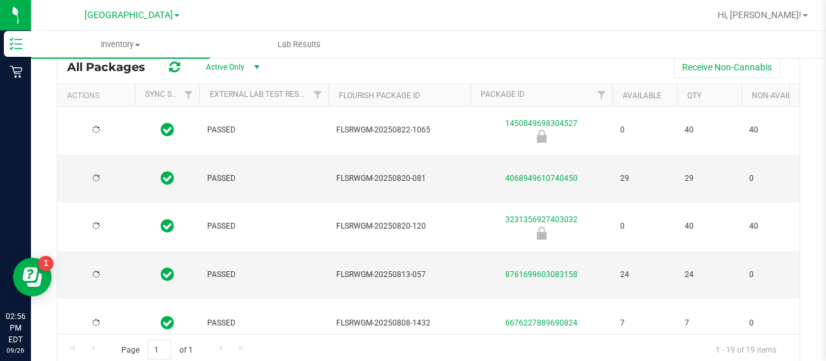
type input "2026-07-03"
type input "2026-06-18"
type input "2026-06-17"
type input "2026-06-09"
type input "2026-04-30"
